Goal: Navigation & Orientation: Find specific page/section

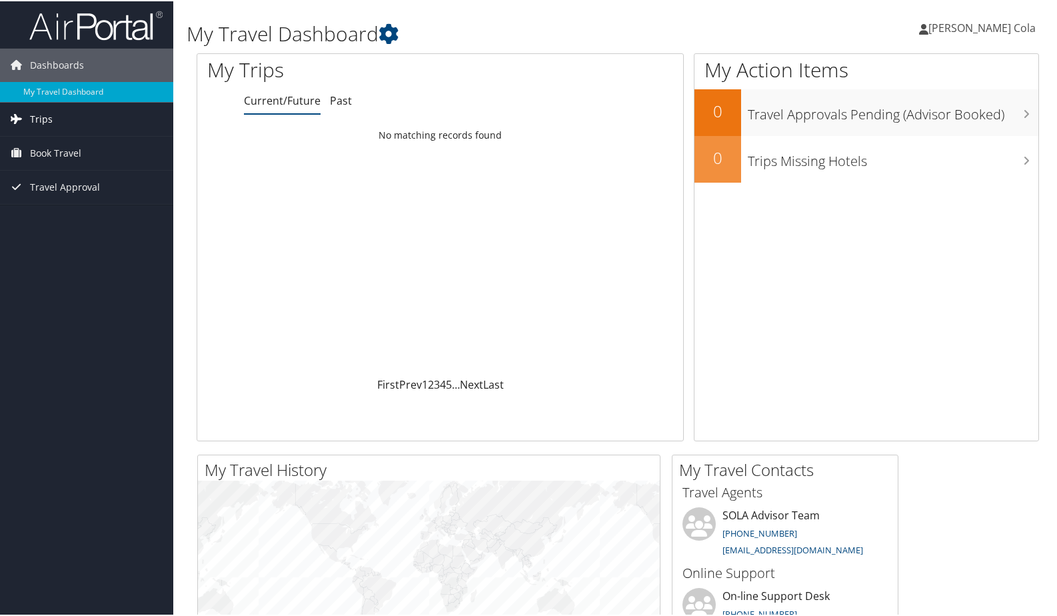
click at [45, 113] on span "Trips" at bounding box center [41, 117] width 23 height 33
click at [53, 148] on link "Current/Future Trips" at bounding box center [86, 145] width 173 height 20
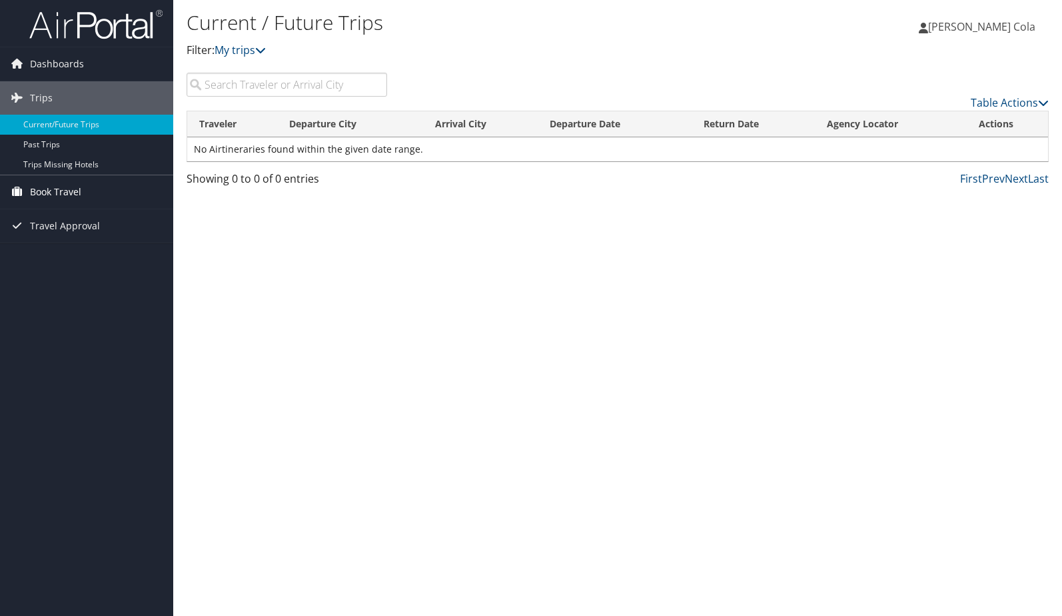
click at [63, 197] on span "Book Travel" at bounding box center [55, 191] width 51 height 33
click at [63, 233] on link "Book/Manage Online Trips" at bounding box center [86, 239] width 173 height 20
